Goal: Task Accomplishment & Management: Complete application form

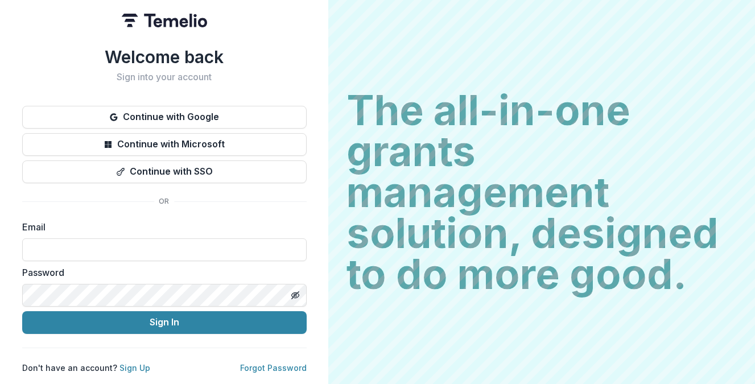
type input "**********"
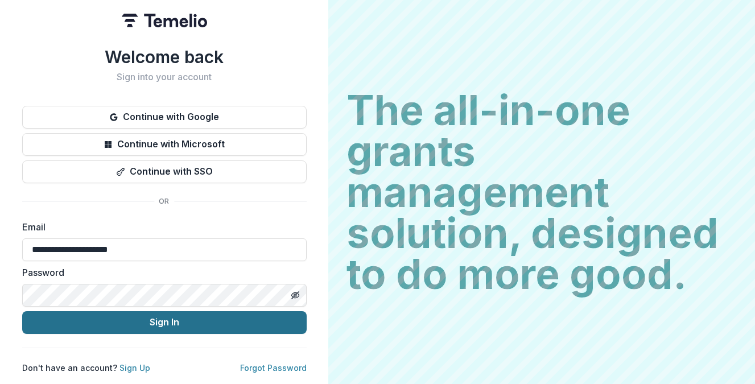
click at [170, 319] on button "Sign In" at bounding box center [164, 322] width 284 height 23
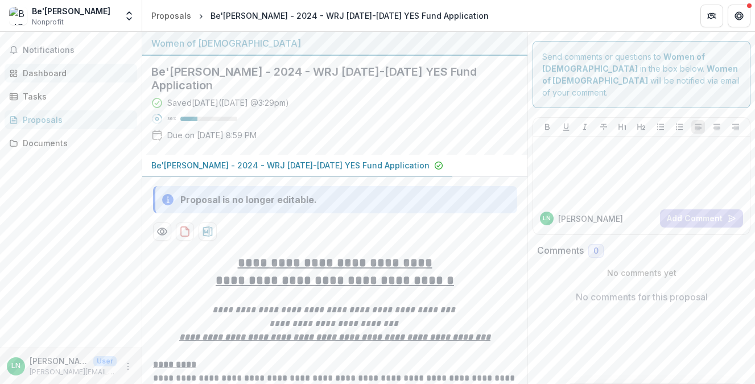
click at [41, 79] on link "Dashboard" at bounding box center [71, 73] width 133 height 19
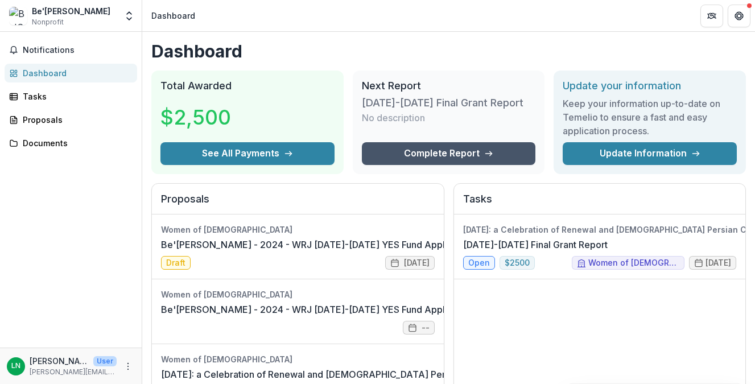
click at [464, 158] on link "Complete Report" at bounding box center [449, 153] width 174 height 23
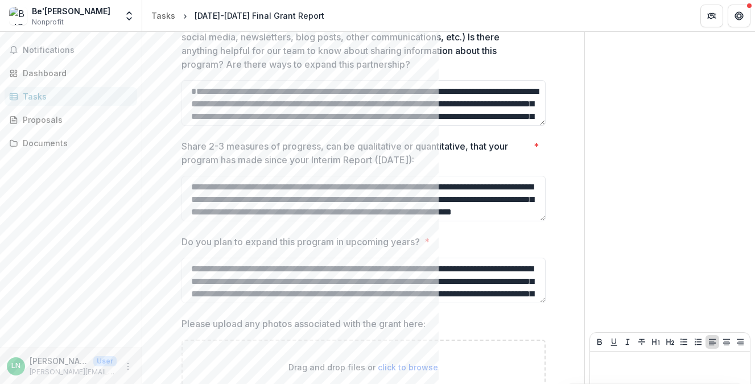
scroll to position [965, 0]
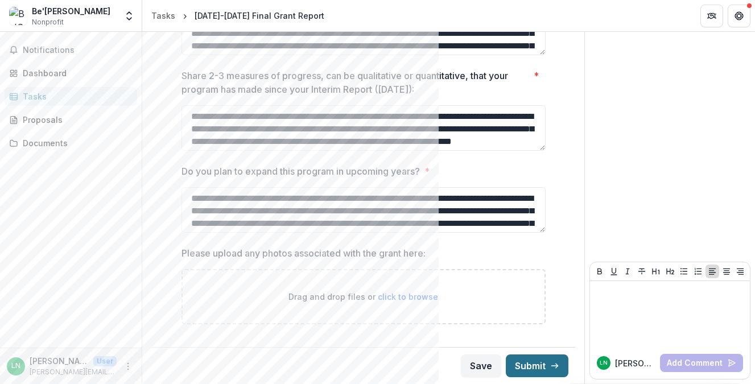
click at [539, 365] on button "Submit" at bounding box center [537, 365] width 63 height 23
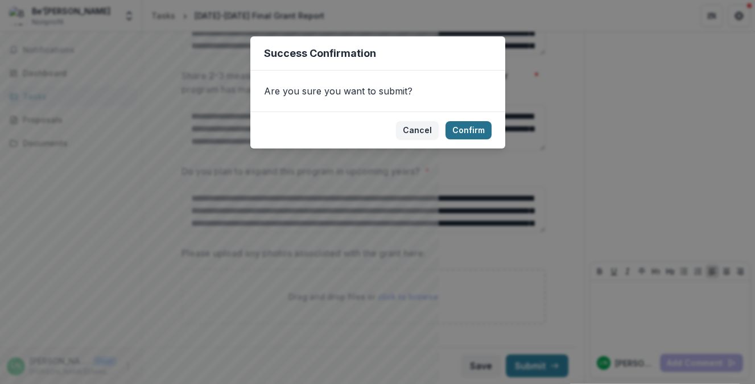
click at [482, 133] on button "Confirm" at bounding box center [468, 130] width 46 height 18
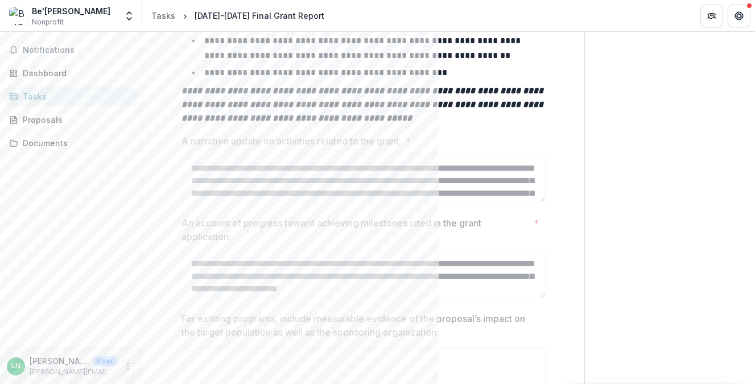
scroll to position [0, 0]
